Goal: Task Accomplishment & Management: Complete application form

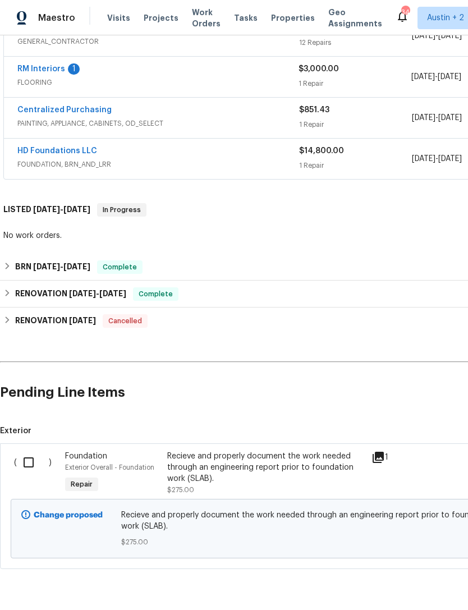
scroll to position [399, 0]
click at [24, 463] on input "checkbox" at bounding box center [33, 464] width 32 height 24
checkbox input "true"
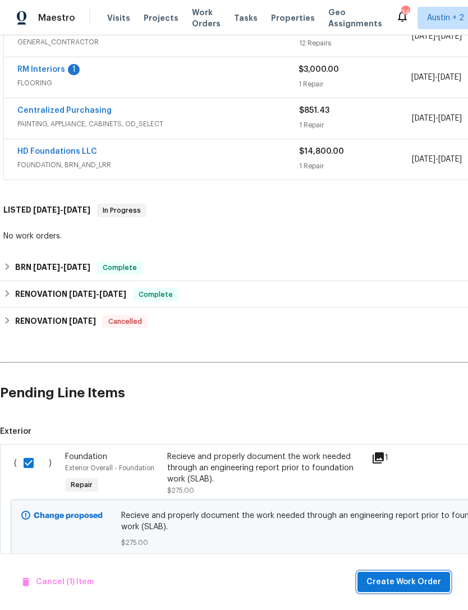
click at [423, 588] on span "Create Work Order" at bounding box center [404, 583] width 75 height 14
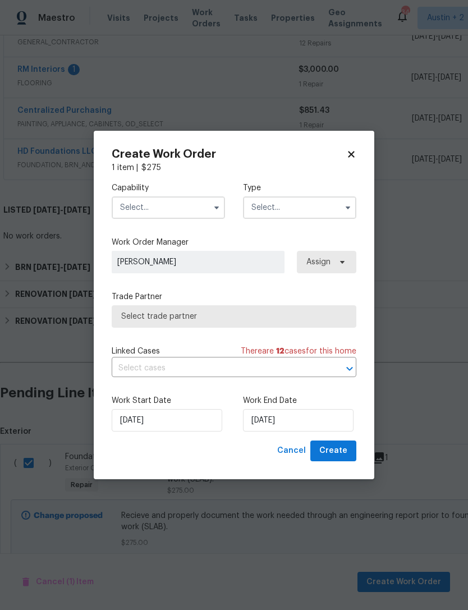
click at [130, 212] on input "text" at bounding box center [168, 208] width 113 height 22
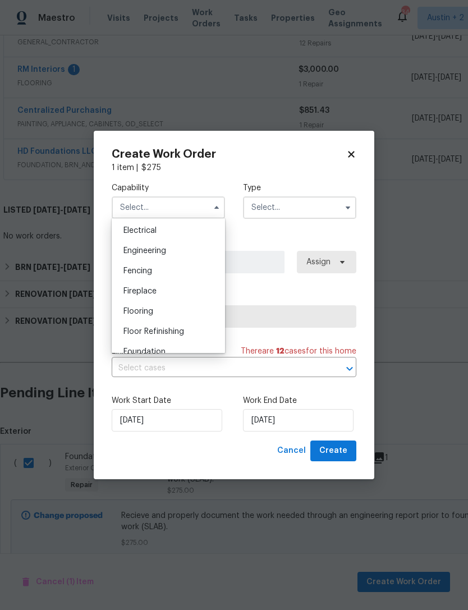
scroll to position [350, 0]
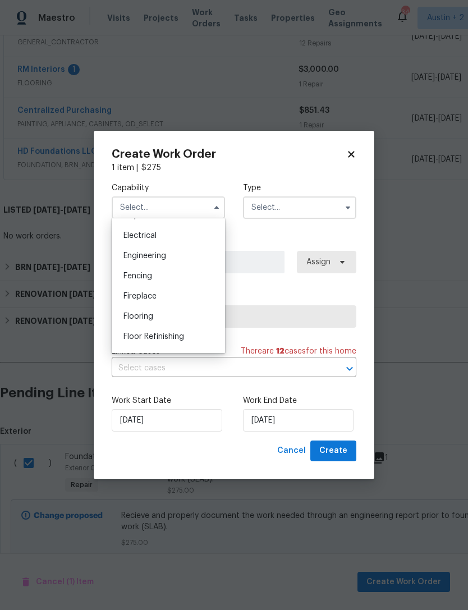
click at [125, 249] on div "Engineering" at bounding box center [169, 256] width 108 height 20
type input "Engineering"
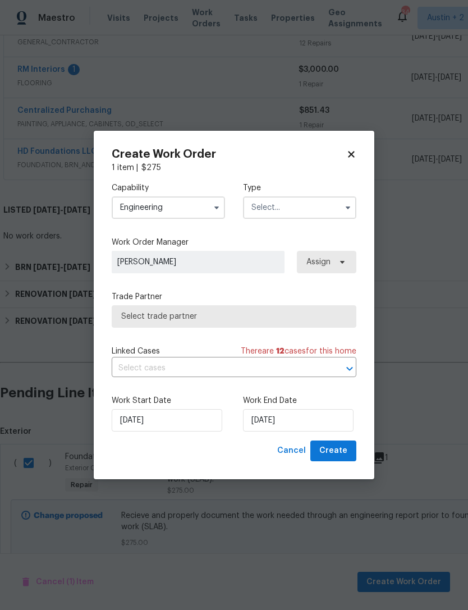
click at [323, 204] on input "text" at bounding box center [299, 208] width 113 height 22
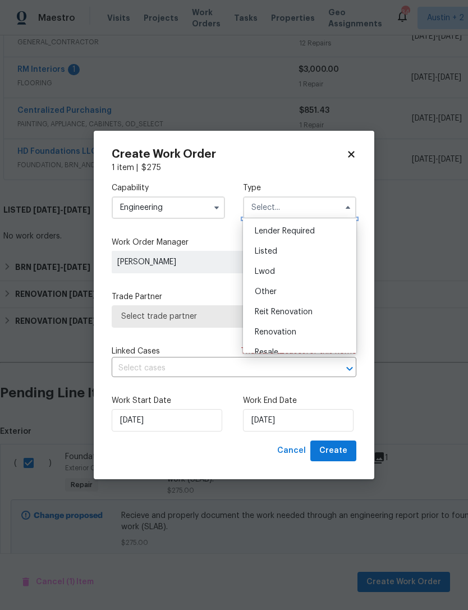
scroll to position [86, 0]
click at [306, 329] on div "Renovation" at bounding box center [300, 327] width 108 height 20
type input "Renovation"
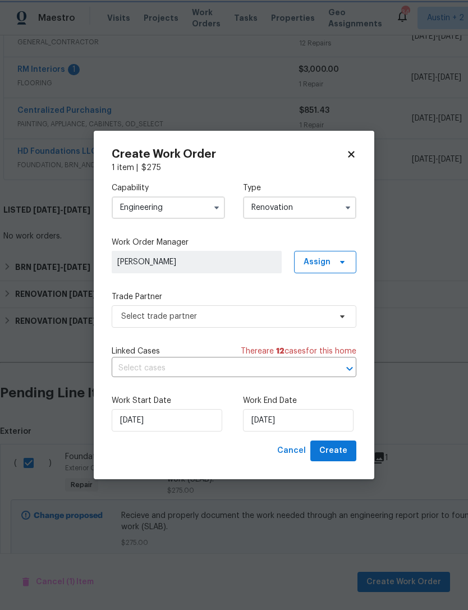
scroll to position [0, 0]
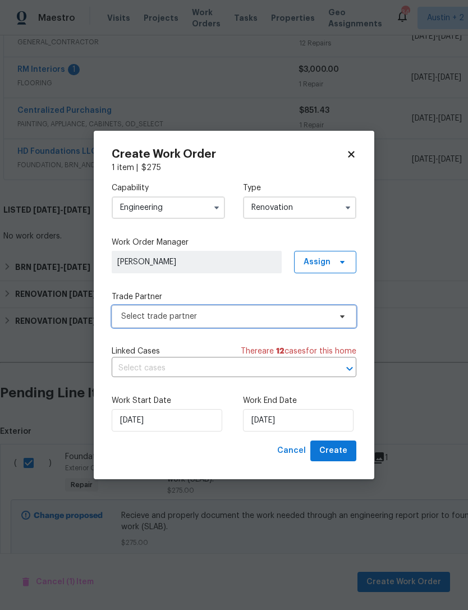
click at [321, 315] on span "Select trade partner" at bounding box center [225, 316] width 209 height 11
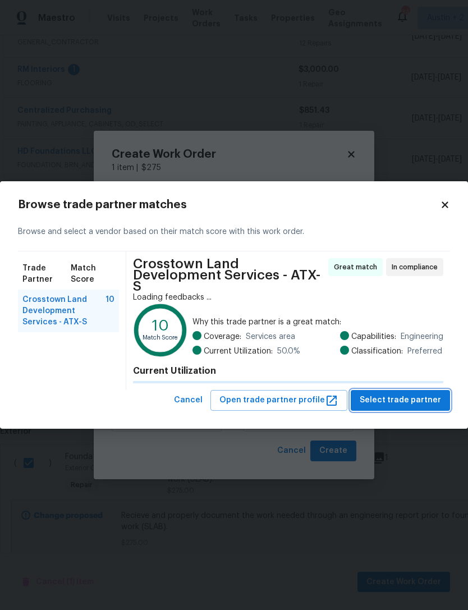
click at [428, 394] on span "Select trade partner" at bounding box center [400, 401] width 81 height 14
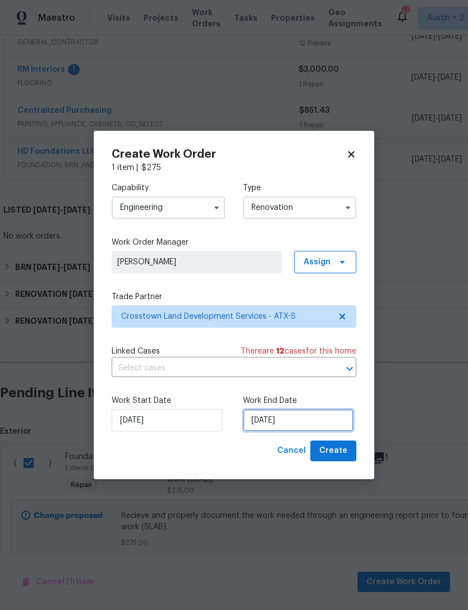
click at [320, 425] on input "[DATE]" at bounding box center [298, 420] width 111 height 22
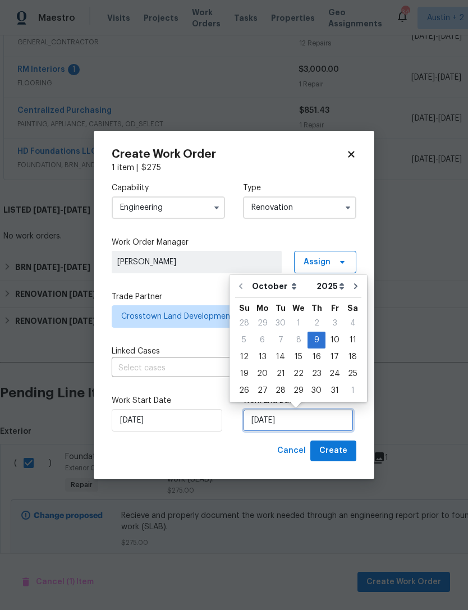
scroll to position [21, 0]
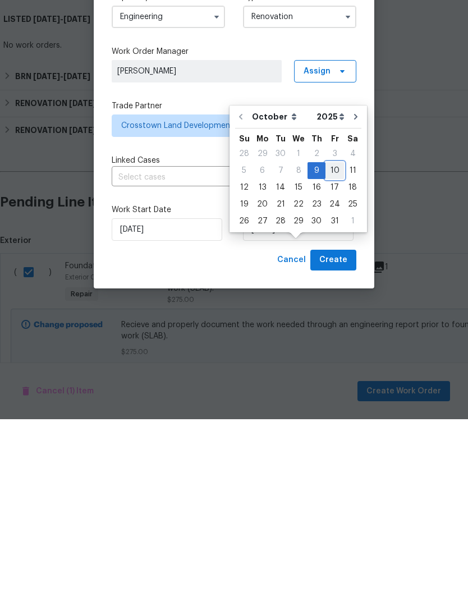
click at [336, 354] on div "10" at bounding box center [335, 362] width 19 height 16
type input "[DATE]"
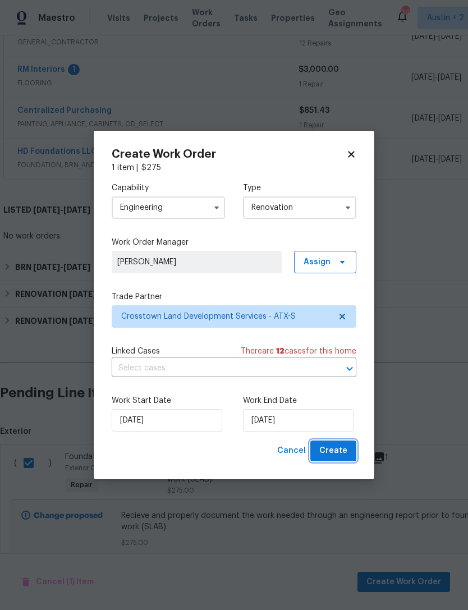
click at [344, 452] on span "Create" at bounding box center [334, 451] width 28 height 14
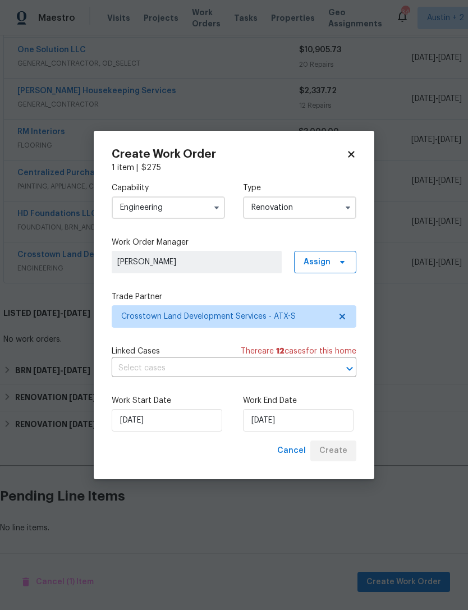
scroll to position [300, 0]
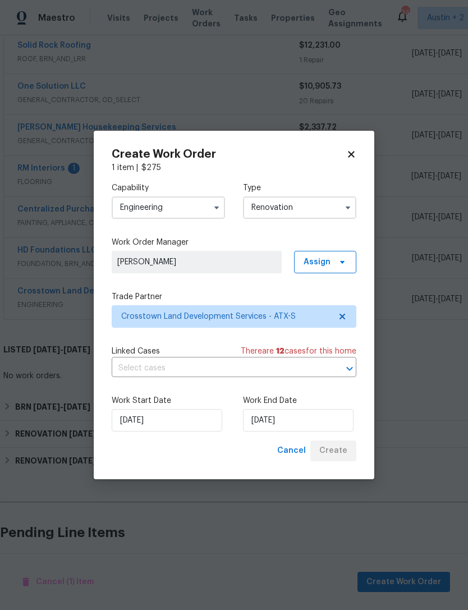
click at [348, 453] on div "Cancel Create" at bounding box center [315, 451] width 84 height 21
click at [306, 419] on input "[DATE]" at bounding box center [298, 420] width 111 height 22
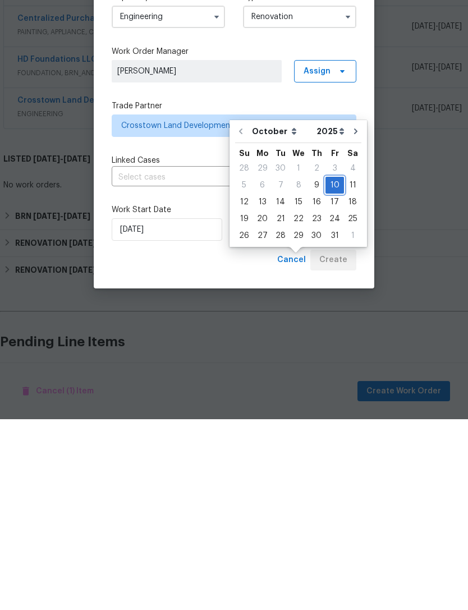
click at [334, 368] on div "10" at bounding box center [335, 376] width 19 height 16
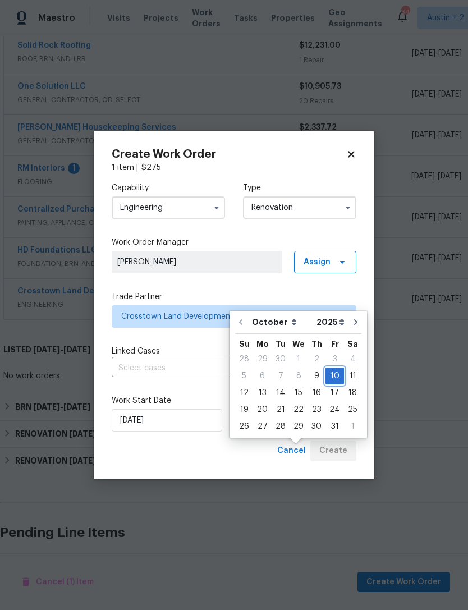
click at [333, 368] on div "10" at bounding box center [335, 376] width 19 height 16
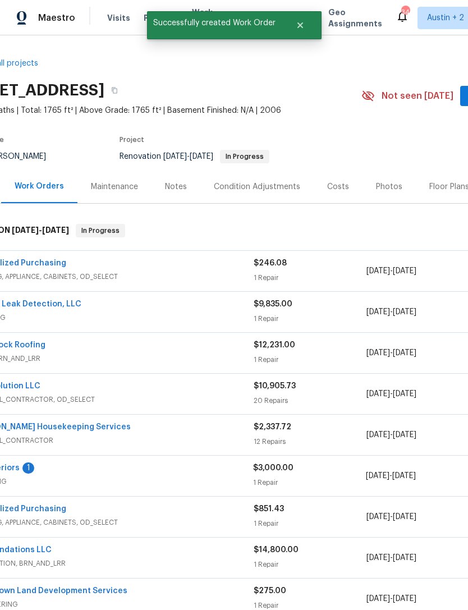
scroll to position [-1, 48]
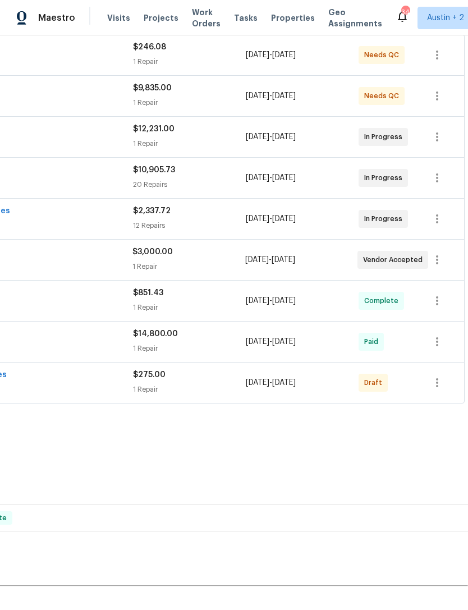
scroll to position [216, 166]
click at [441, 379] on icon "button" at bounding box center [437, 382] width 13 height 13
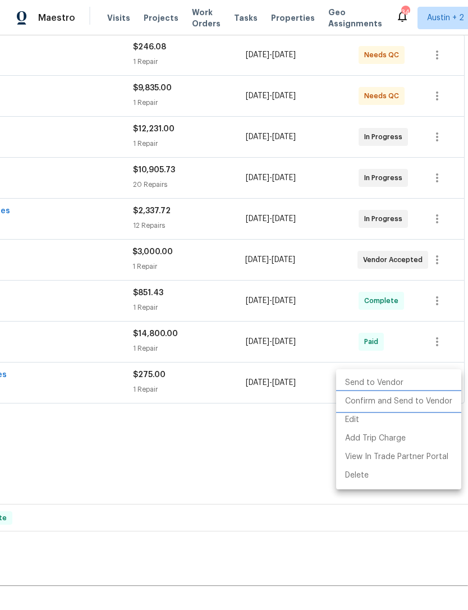
click at [434, 399] on li "Confirm and Send to Vendor" at bounding box center [398, 402] width 125 height 19
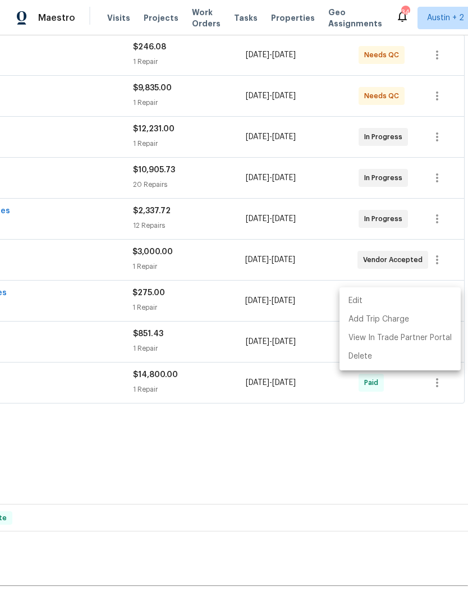
click at [380, 469] on div at bounding box center [234, 305] width 468 height 610
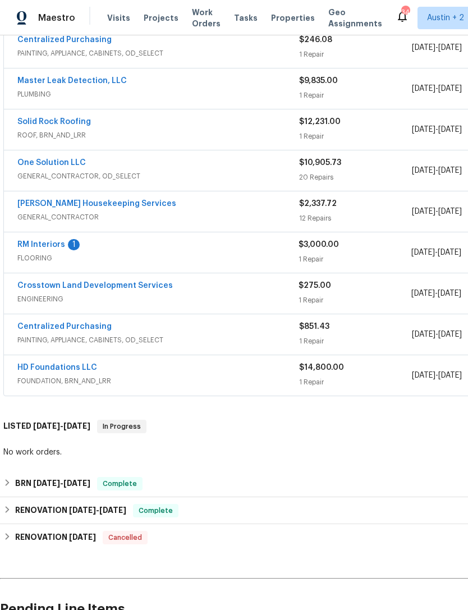
scroll to position [224, 0]
click at [47, 281] on link "Crosstown Land Development Services" at bounding box center [95, 285] width 156 height 8
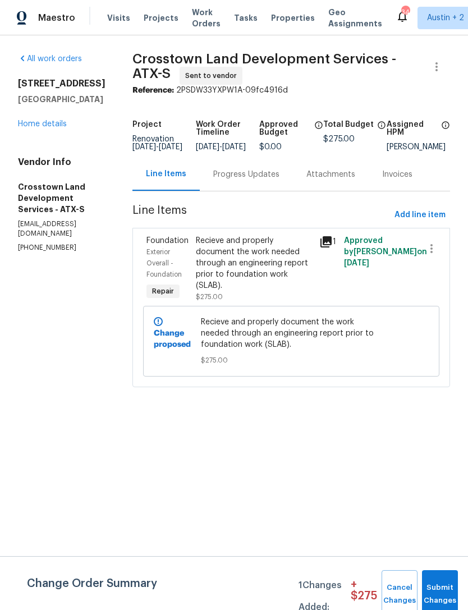
click at [265, 180] on div "Progress Updates" at bounding box center [246, 174] width 66 height 11
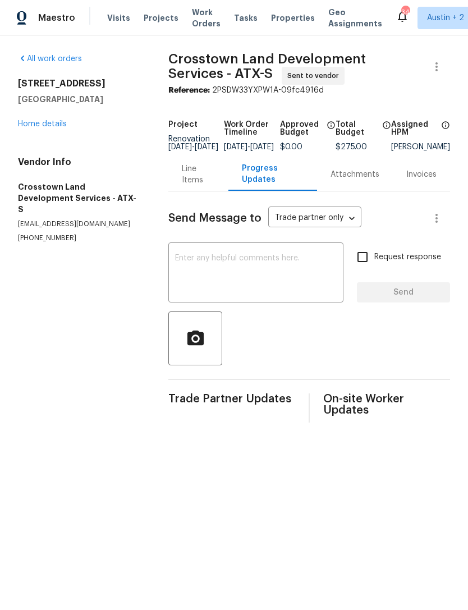
click at [318, 277] on textarea at bounding box center [256, 273] width 162 height 39
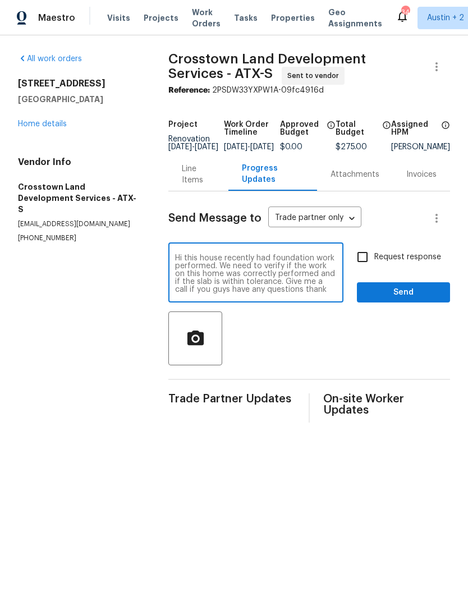
type textarea "Hi this house recently had foundation work performed. We need to verify if the …"
click at [370, 264] on input "Request response" at bounding box center [363, 257] width 24 height 24
checkbox input "true"
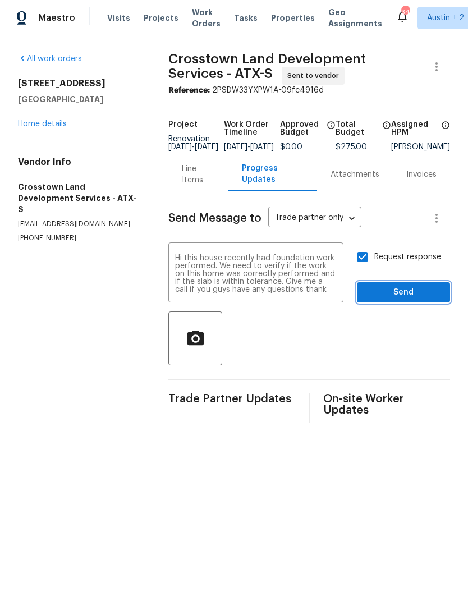
click at [423, 300] on span "Send" at bounding box center [403, 293] width 75 height 14
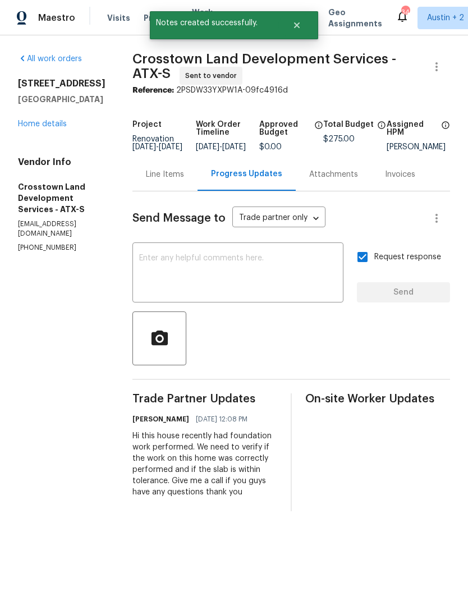
click at [25, 124] on link "Home details" at bounding box center [42, 124] width 49 height 8
